Goal: Complete application form: Complete application form

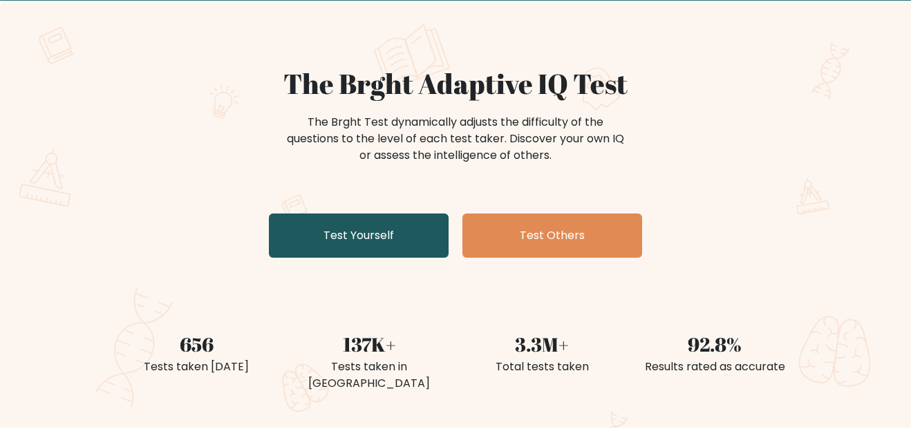
scroll to position [81, 0]
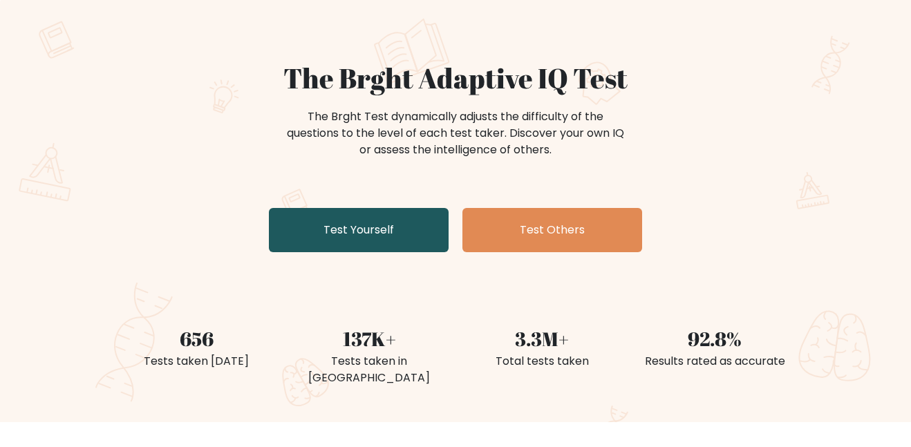
click at [390, 221] on link "Test Yourself" at bounding box center [359, 230] width 180 height 44
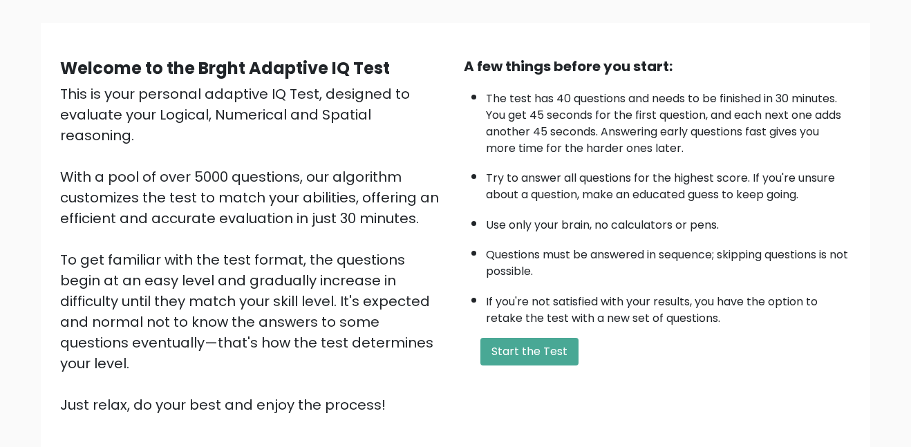
scroll to position [84, 0]
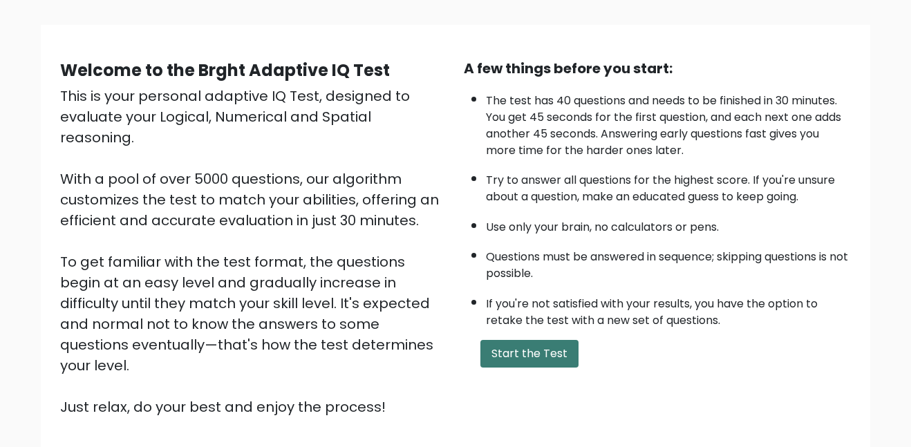
click at [530, 347] on button "Start the Test" at bounding box center [529, 354] width 98 height 28
click at [560, 353] on button "Start the Test" at bounding box center [529, 354] width 98 height 28
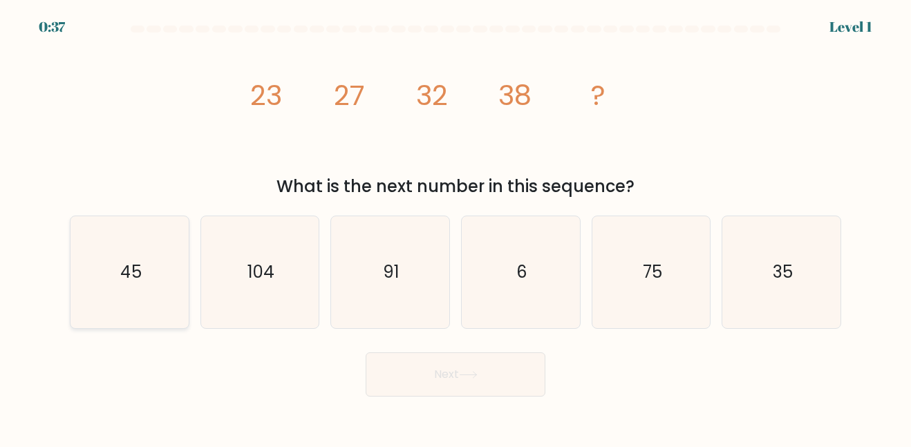
click at [128, 294] on icon "45" at bounding box center [129, 271] width 111 height 111
click at [456, 227] on input "a. 45" at bounding box center [456, 225] width 1 height 3
radio input "true"
click at [422, 368] on button "Next" at bounding box center [456, 375] width 180 height 44
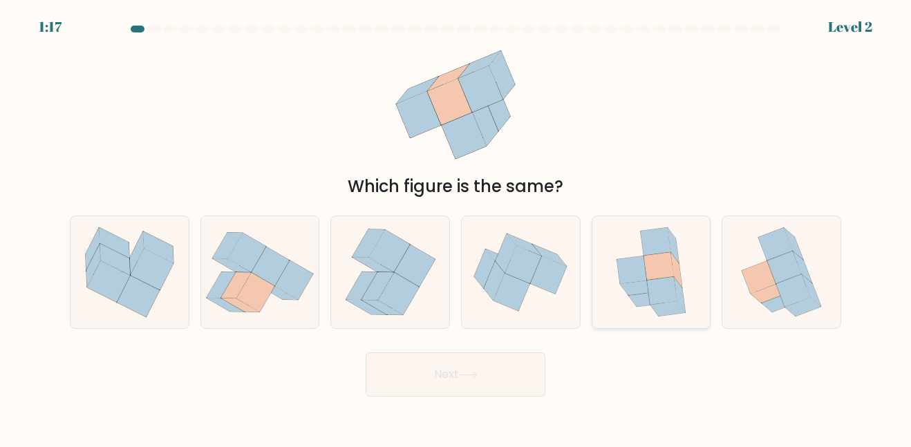
click at [637, 274] on icon at bounding box center [632, 270] width 30 height 28
click at [456, 227] on input "e." at bounding box center [456, 225] width 1 height 3
radio input "true"
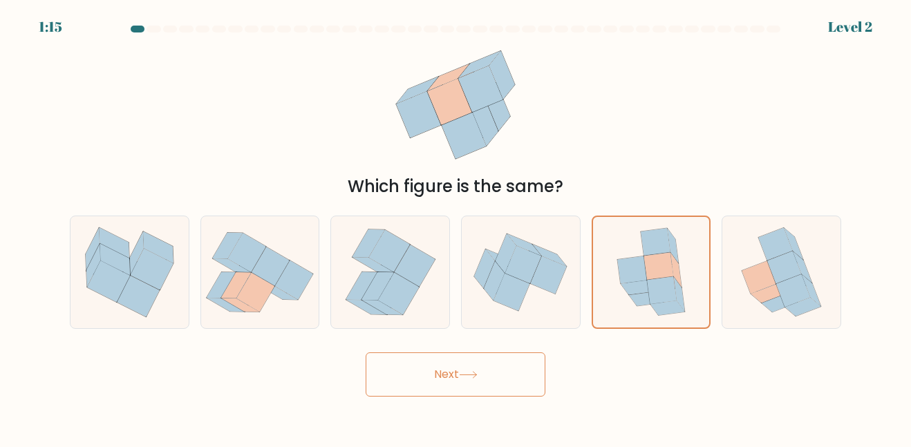
click at [498, 346] on div "Next" at bounding box center [456, 371] width 788 height 51
click at [498, 372] on button "Next" at bounding box center [456, 375] width 180 height 44
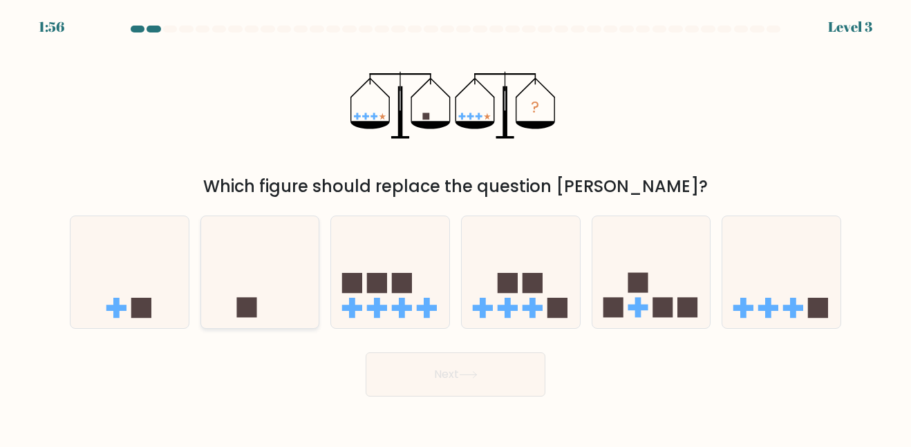
click at [242, 272] on icon at bounding box center [260, 271] width 118 height 97
click at [456, 227] on input "b." at bounding box center [456, 225] width 1 height 3
radio input "true"
click at [484, 358] on button "Next" at bounding box center [456, 375] width 180 height 44
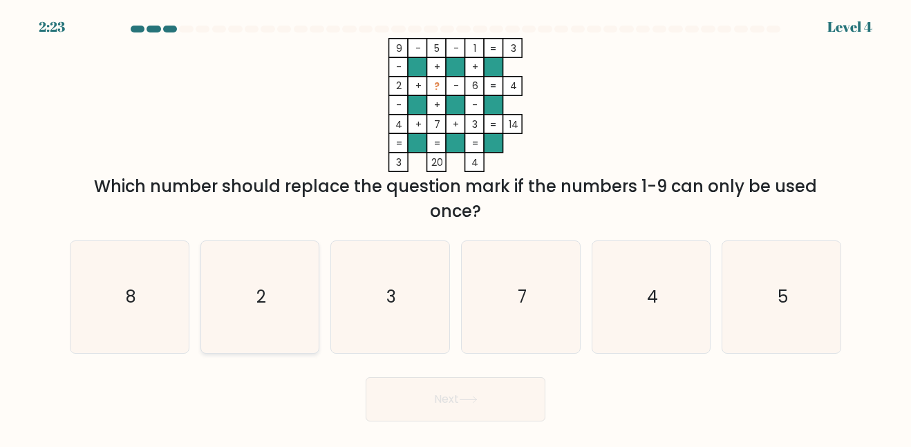
click at [259, 280] on icon "2" at bounding box center [259, 296] width 111 height 111
click at [456, 227] on input "b. 2" at bounding box center [456, 225] width 1 height 3
radio input "true"
click at [461, 415] on button "Next" at bounding box center [456, 399] width 180 height 44
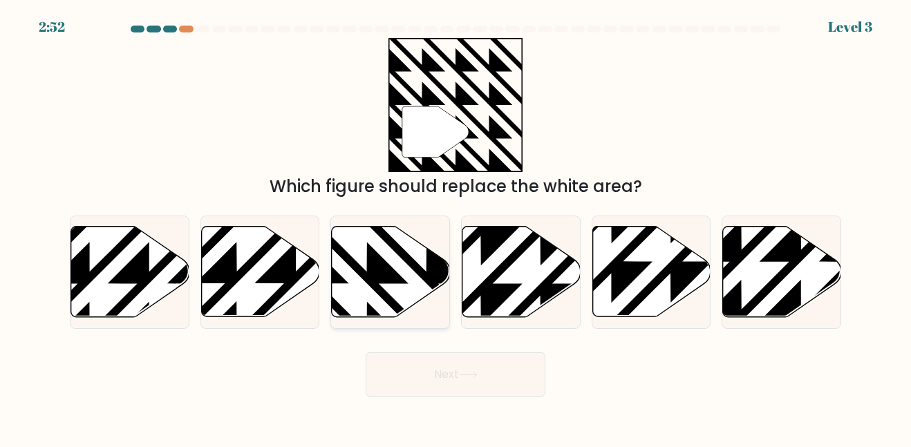
click at [410, 278] on icon at bounding box center [391, 272] width 118 height 91
click at [456, 227] on input "c." at bounding box center [456, 225] width 1 height 3
radio input "true"
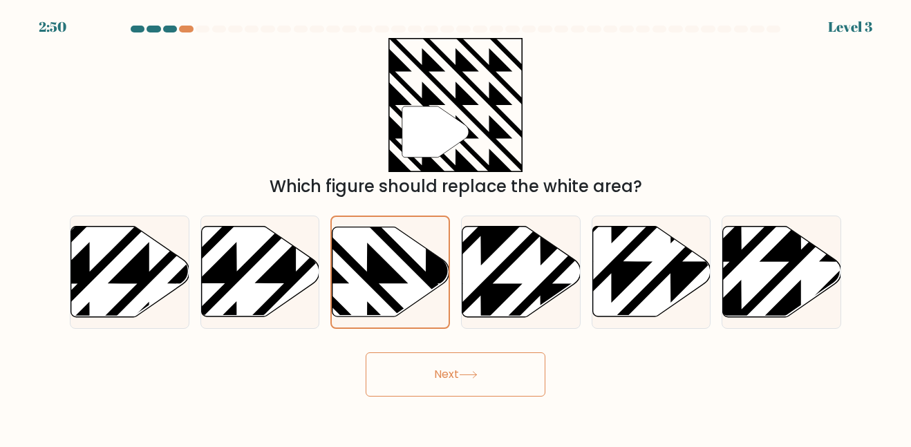
click at [431, 371] on button "Next" at bounding box center [456, 375] width 180 height 44
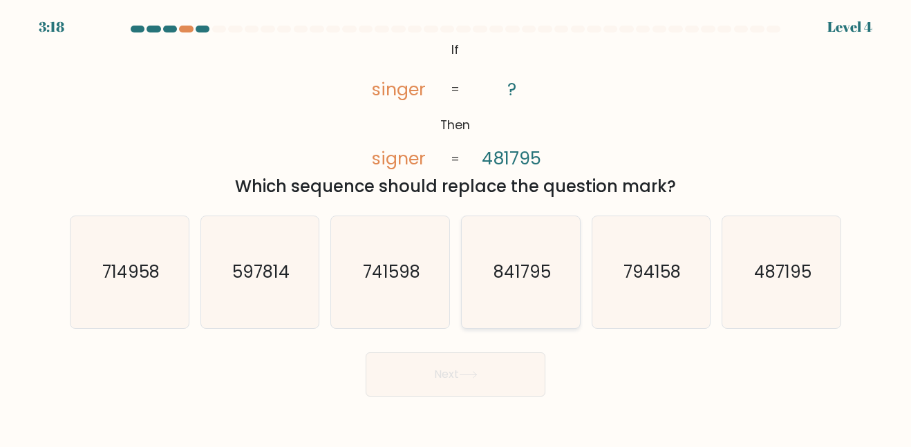
click at [494, 306] on icon "841795" at bounding box center [520, 271] width 111 height 111
click at [456, 227] on input "d. 841795" at bounding box center [456, 225] width 1 height 3
radio input "true"
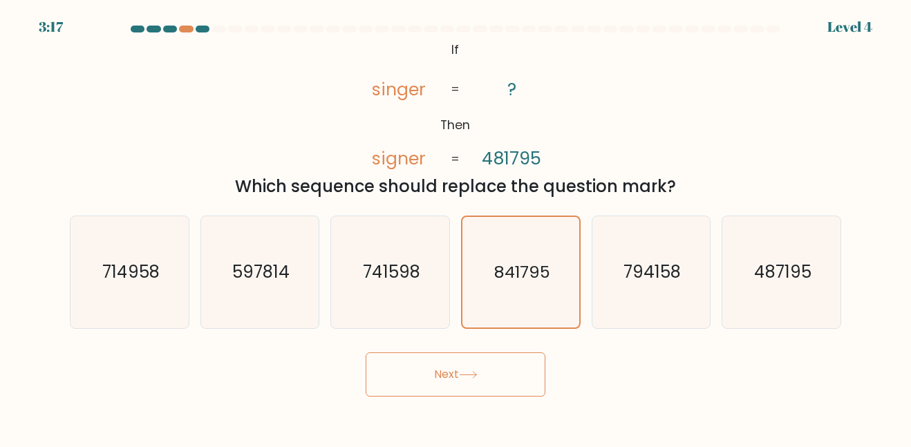
click at [467, 360] on button "Next" at bounding box center [456, 375] width 180 height 44
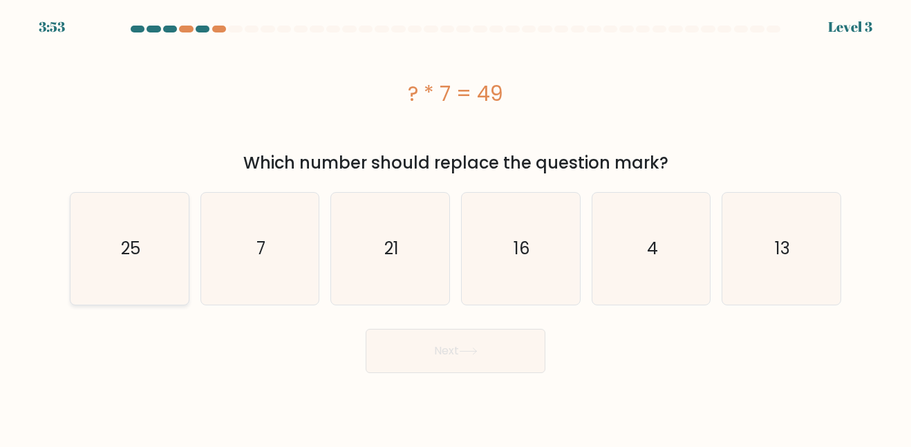
click at [171, 256] on icon "25" at bounding box center [129, 248] width 111 height 111
click at [456, 227] on input "a. 25" at bounding box center [456, 225] width 1 height 3
radio input "true"
click at [431, 359] on button "Next" at bounding box center [456, 351] width 180 height 44
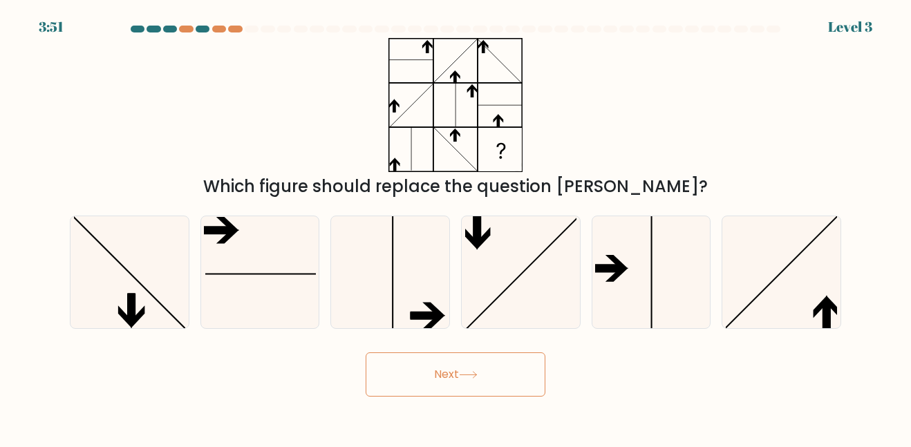
click at [431, 359] on button "Next" at bounding box center [456, 375] width 180 height 44
